Goal: Information Seeking & Learning: Learn about a topic

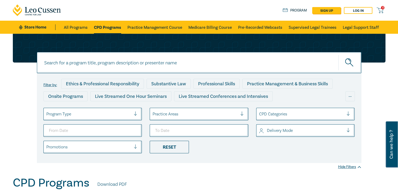
click at [135, 113] on div at bounding box center [138, 113] width 8 height 5
click at [134, 113] on div at bounding box center [138, 113] width 8 height 5
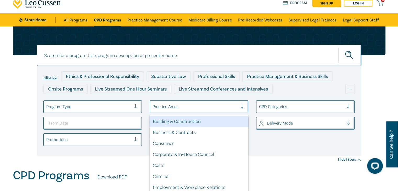
click at [241, 113] on div "option Building & Construction focused, 1 of 21. 21 results available. Use Up a…" at bounding box center [199, 106] width 99 height 13
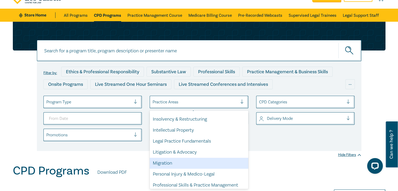
scroll to position [131, 0]
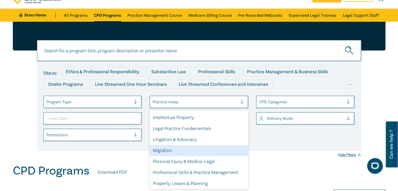
click at [167, 151] on div "Migration" at bounding box center [199, 150] width 99 height 11
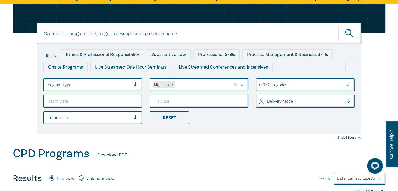
scroll to position [26, 0]
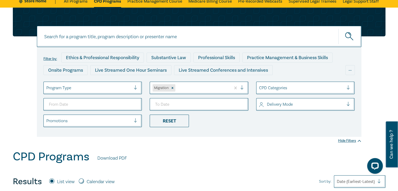
click at [60, 36] on input at bounding box center [199, 36] width 324 height 21
type input "migration"
click at [338, 28] on button "submit" at bounding box center [349, 36] width 23 height 16
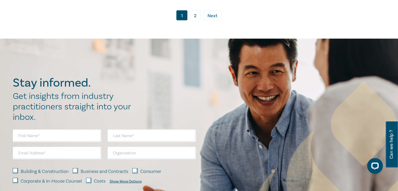
scroll to position [3111, 0]
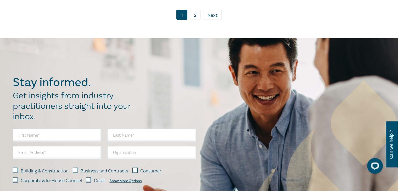
click at [197, 10] on link "2" at bounding box center [195, 15] width 11 height 10
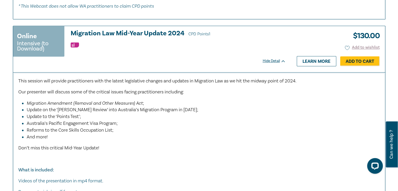
scroll to position [706, 0]
